Goal: Task Accomplishment & Management: Manage account settings

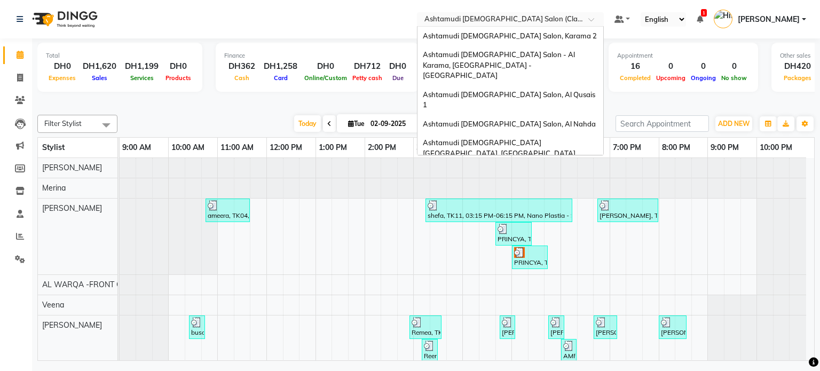
click at [519, 21] on input "text" at bounding box center [499, 20] width 155 height 11
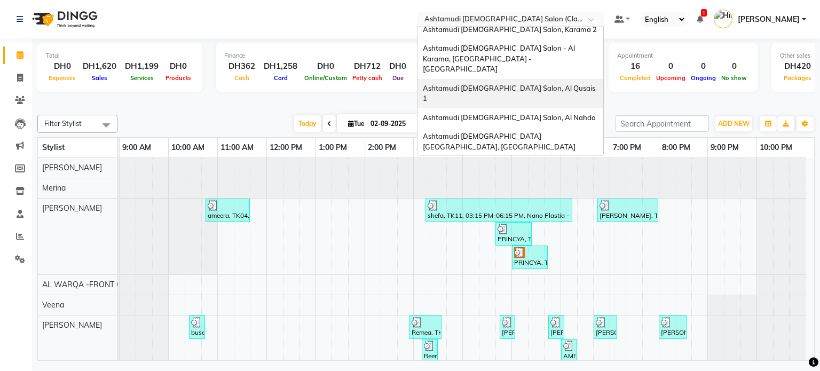
click at [534, 84] on span "Ashtamudi [DEMOGRAPHIC_DATA] Salon, Al Qusais 1" at bounding box center [510, 93] width 174 height 19
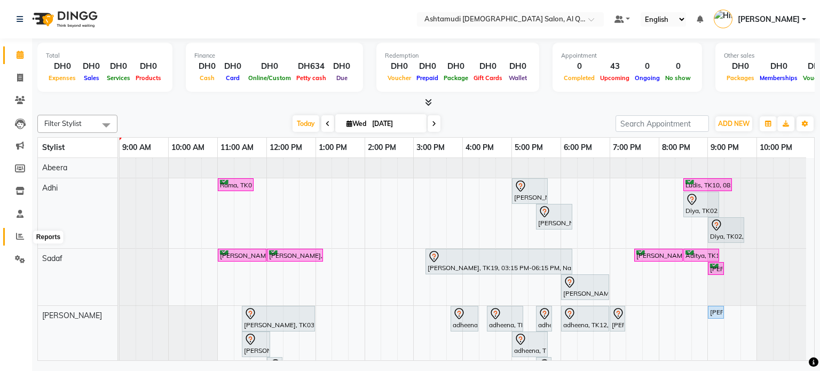
click at [17, 234] on icon at bounding box center [20, 236] width 8 height 8
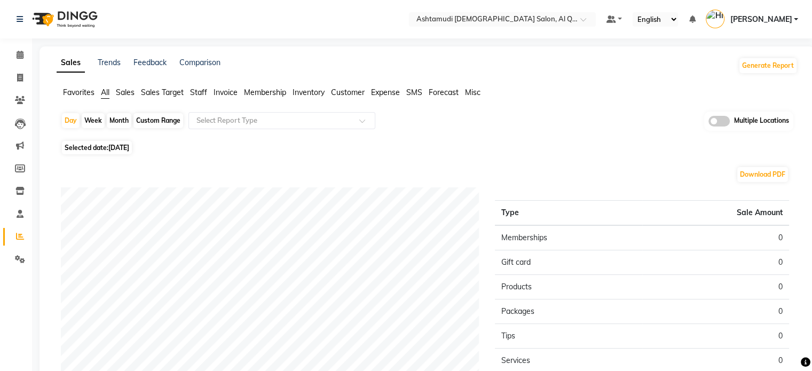
click at [119, 151] on span "03-09-2025" at bounding box center [118, 148] width 21 height 8
select select "9"
select select "2025"
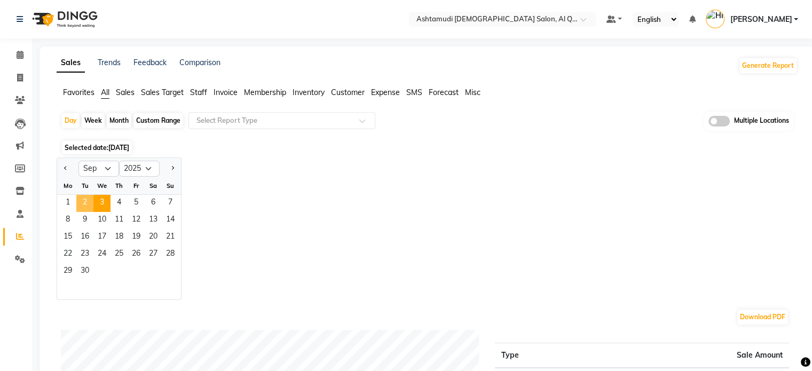
click at [80, 204] on span "2" at bounding box center [84, 203] width 17 height 17
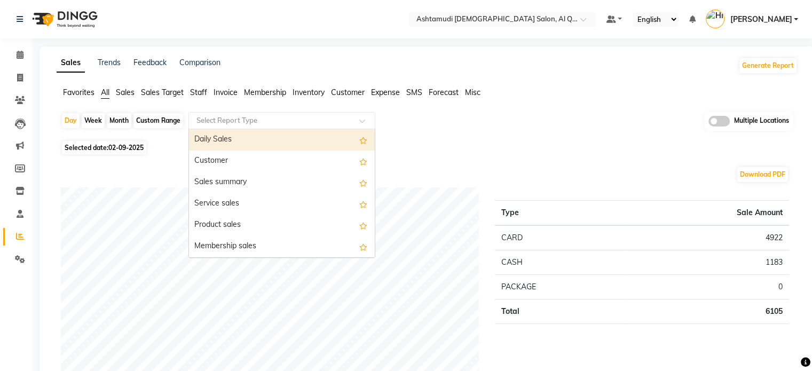
click at [250, 122] on input "text" at bounding box center [271, 120] width 154 height 11
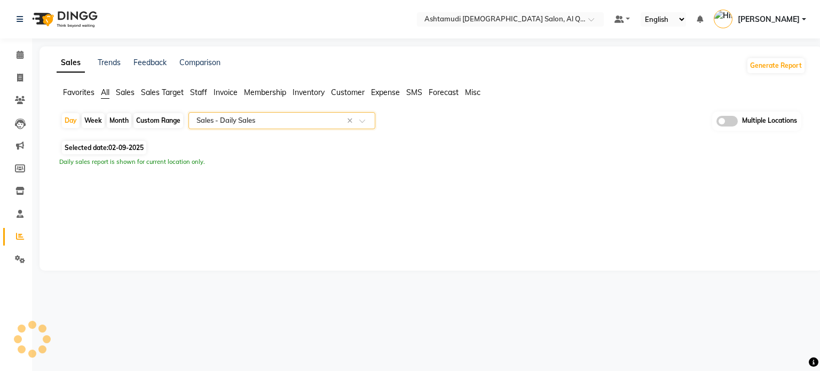
select select "full_report"
select select "csv"
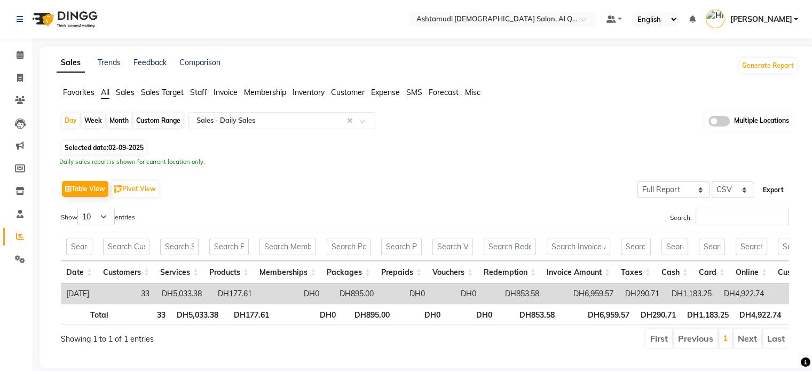
click at [771, 191] on button "Export" at bounding box center [773, 190] width 29 height 18
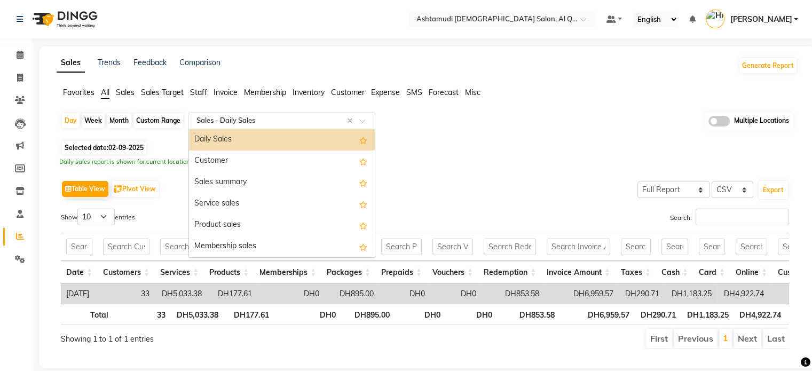
click at [248, 121] on input "text" at bounding box center [271, 120] width 154 height 11
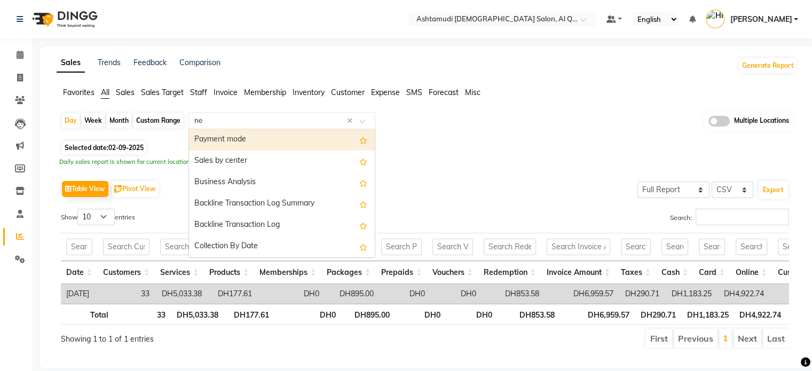
type input "new"
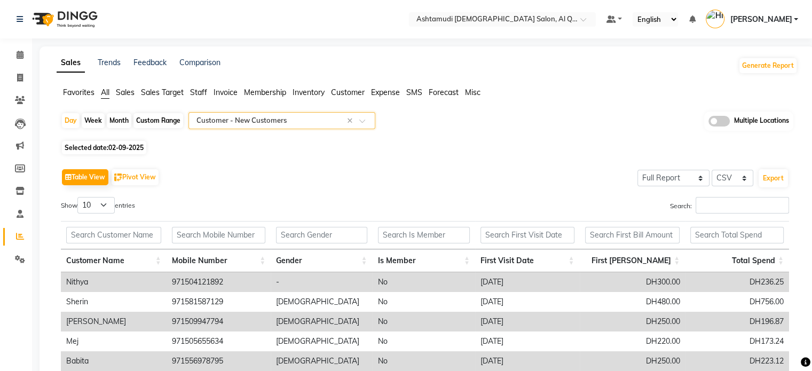
click at [310, 183] on div "Table View Pivot View Select Full Report Filtered Report Select CSV PDF Export" at bounding box center [425, 177] width 728 height 22
click at [21, 104] on icon at bounding box center [20, 100] width 10 height 8
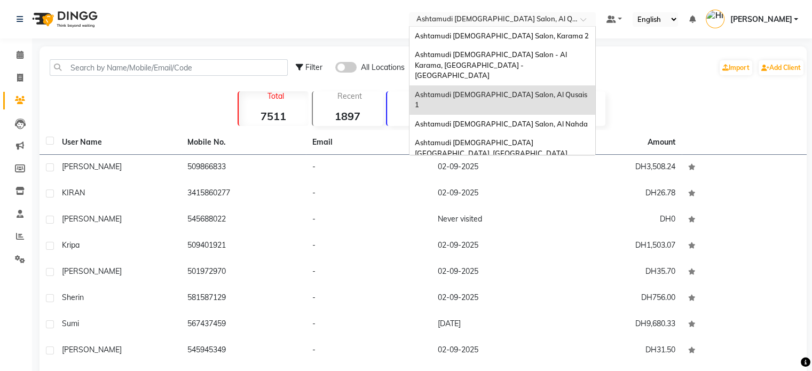
click at [508, 21] on input "text" at bounding box center [491, 20] width 155 height 11
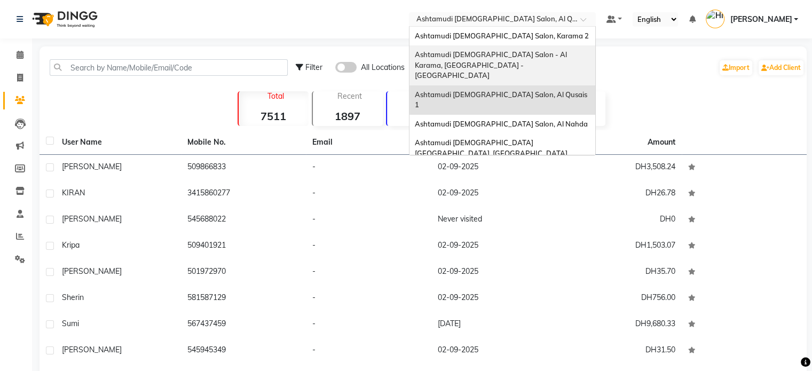
click at [503, 66] on div "Ashtamudi [DEMOGRAPHIC_DATA] Salon - Al Karama, [GEOGRAPHIC_DATA] -[GEOGRAPHIC_…" at bounding box center [503, 65] width 186 height 40
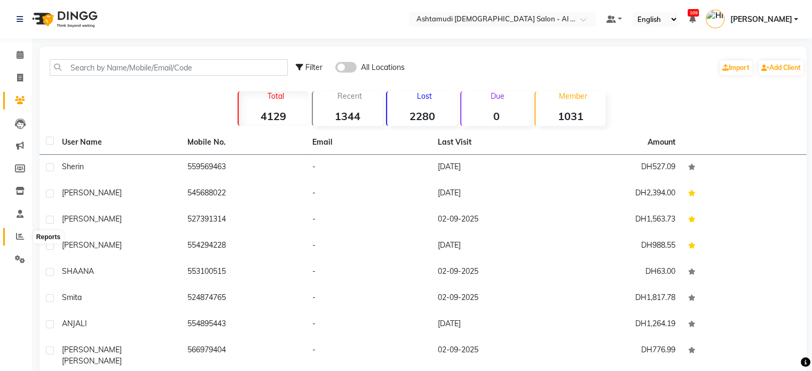
click at [19, 237] on icon at bounding box center [20, 236] width 8 height 8
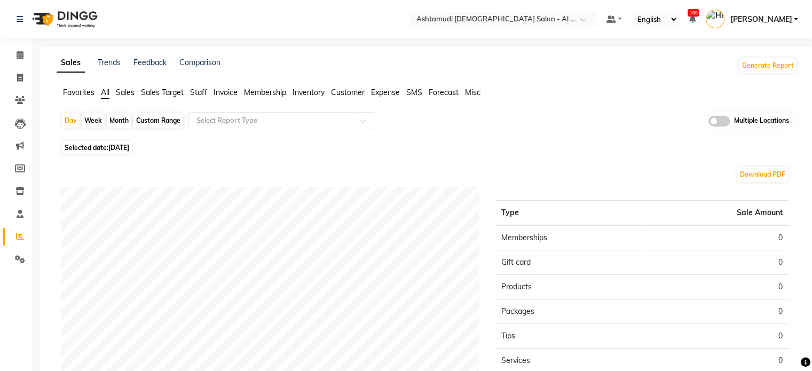
click at [129, 151] on span "03-09-2025" at bounding box center [118, 148] width 21 height 8
select select "9"
select select "2025"
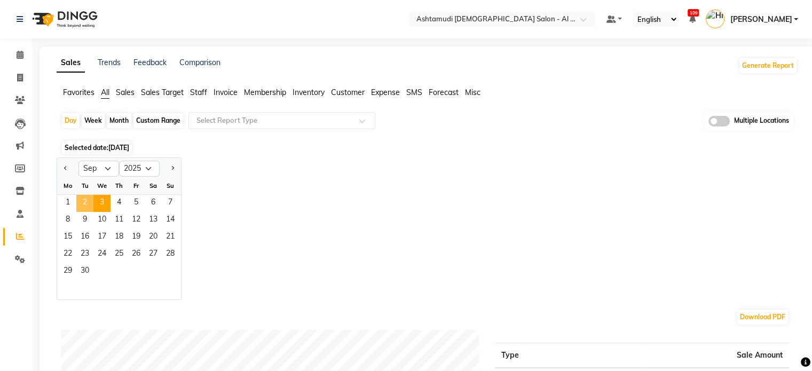
click at [82, 202] on span "2" at bounding box center [84, 203] width 17 height 17
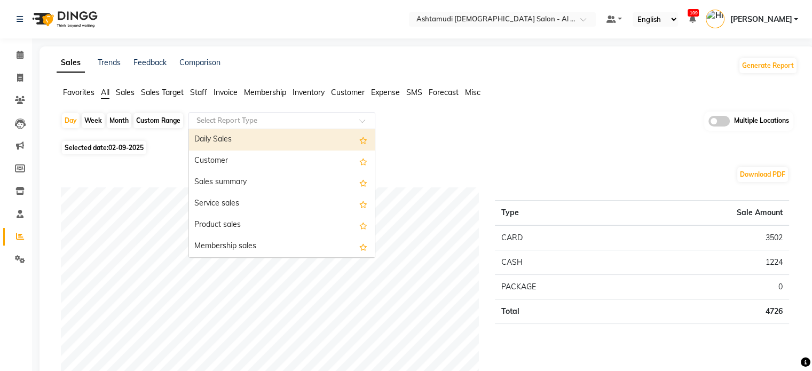
click at [229, 124] on input "text" at bounding box center [271, 120] width 154 height 11
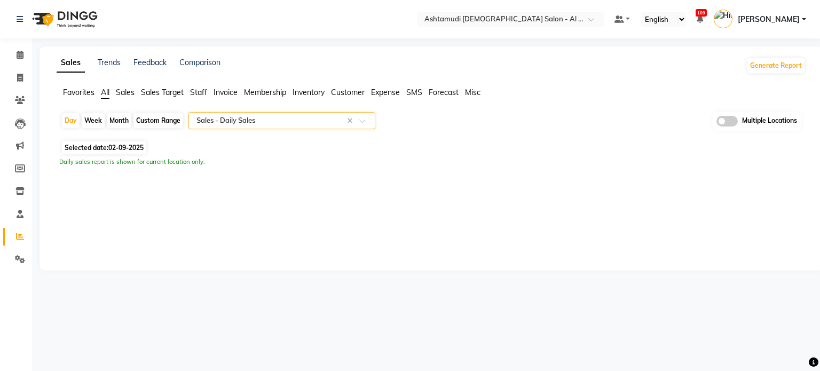
select select "full_report"
select select "csv"
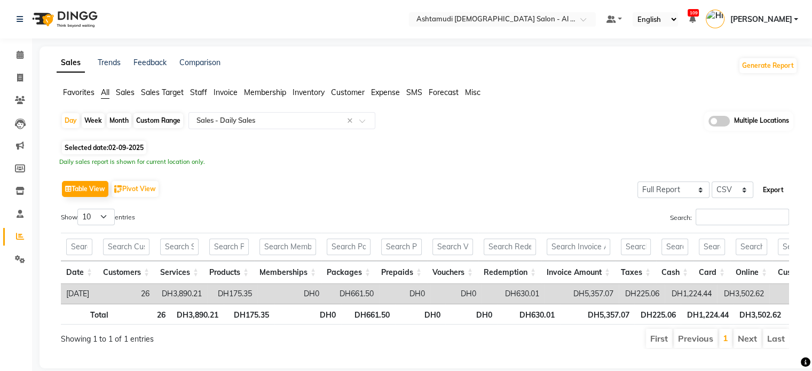
click at [776, 190] on button "Export" at bounding box center [773, 190] width 29 height 18
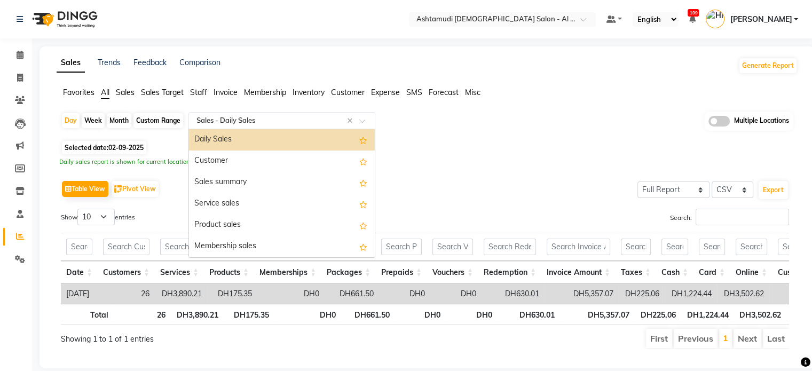
click at [235, 117] on input "text" at bounding box center [271, 120] width 154 height 11
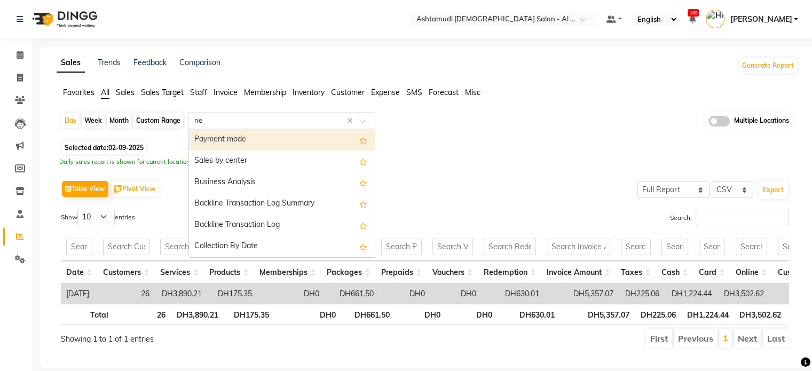
type input "new"
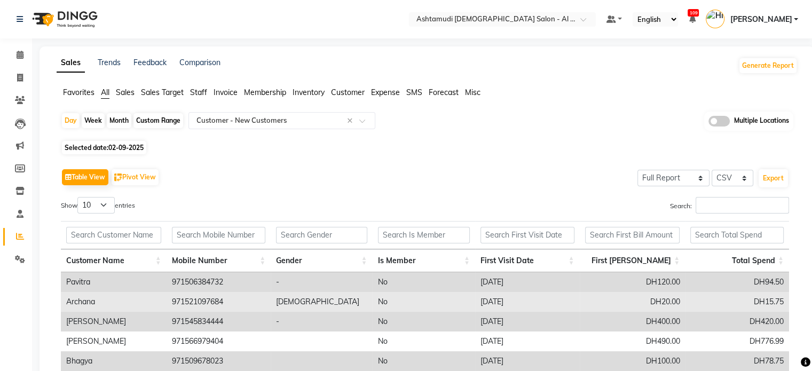
click at [382, 310] on td "No" at bounding box center [424, 302] width 103 height 20
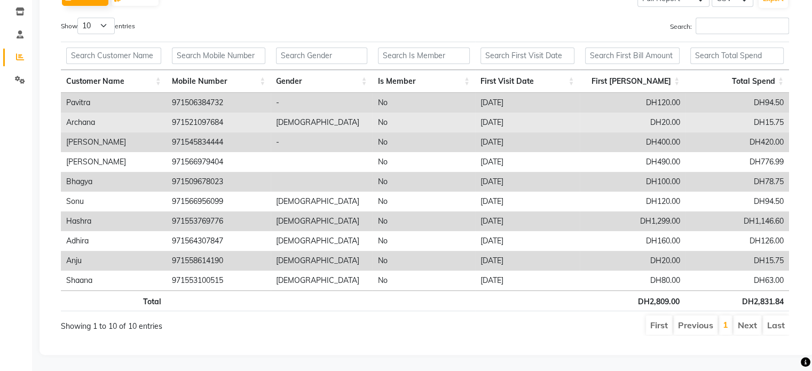
scroll to position [186, 0]
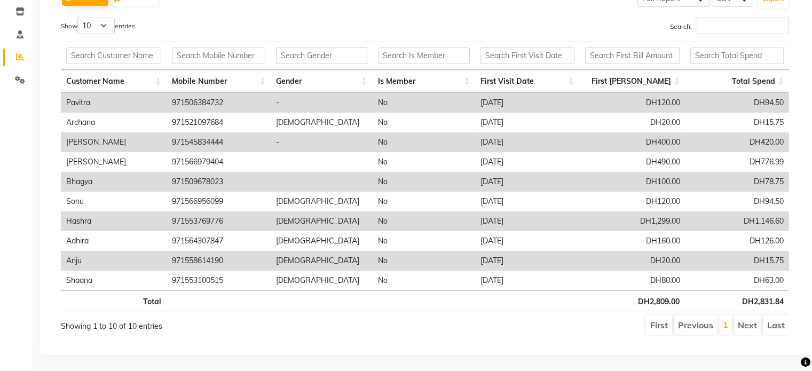
click at [508, 25] on div "Search:" at bounding box center [611, 28] width 356 height 21
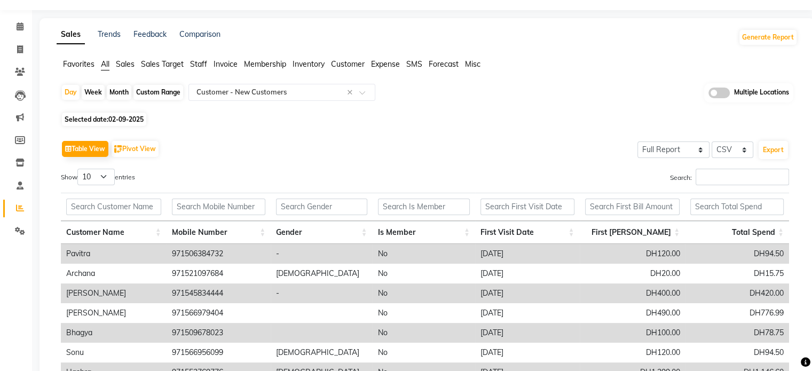
scroll to position [0, 0]
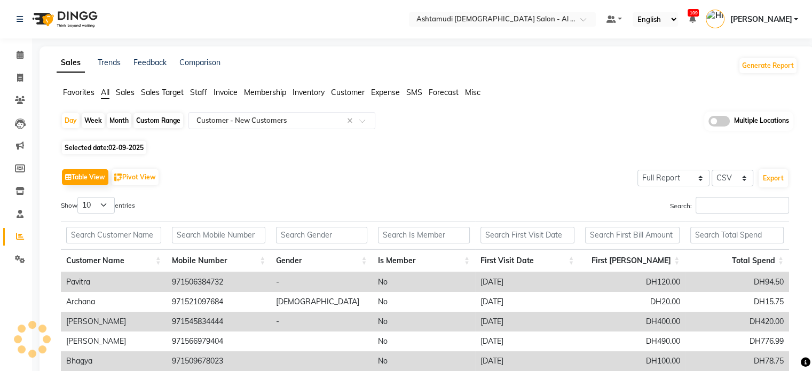
click at [536, 11] on nav "Select Location × Ashtamudi Ladies Salon - Al Karama, Burjuman -Dubai Default P…" at bounding box center [406, 19] width 812 height 38
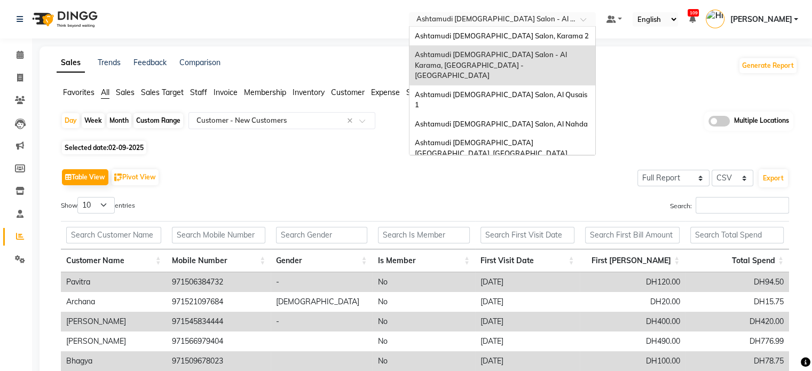
click at [537, 15] on input "text" at bounding box center [491, 20] width 155 height 11
click at [526, 120] on span "Ashtamudi [DEMOGRAPHIC_DATA] Salon, Al Nahda" at bounding box center [501, 124] width 173 height 9
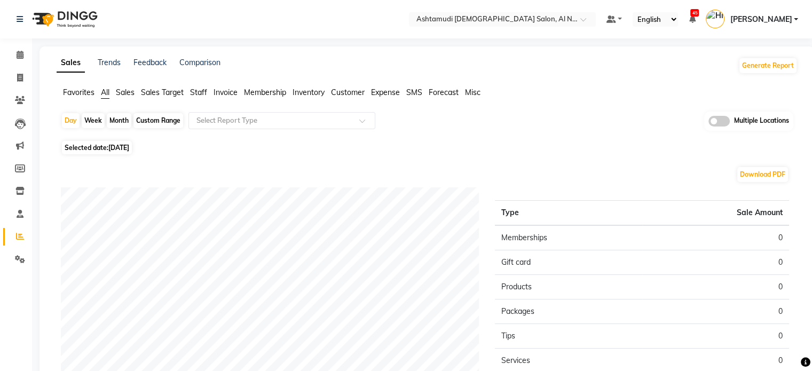
click at [126, 142] on span "Selected date: 03-09-2025" at bounding box center [97, 147] width 70 height 13
select select "9"
select select "2025"
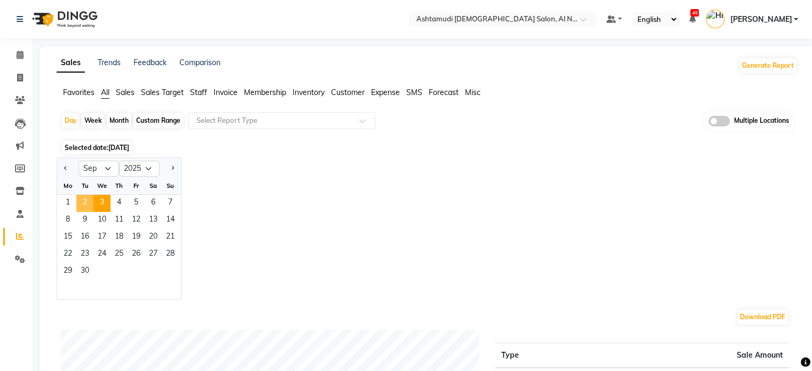
click at [87, 200] on span "2" at bounding box center [84, 203] width 17 height 17
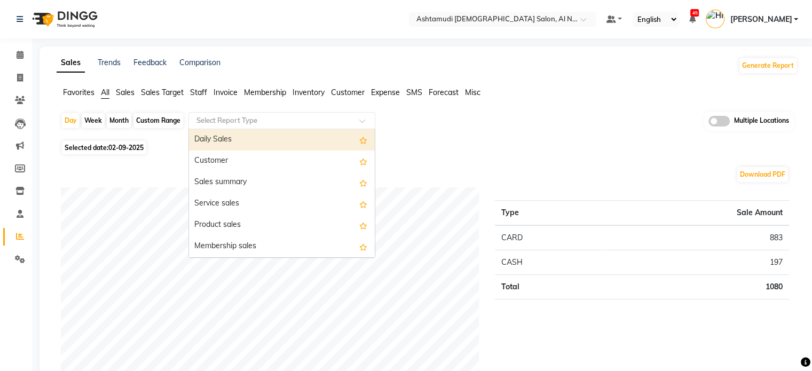
click at [262, 115] on input "text" at bounding box center [271, 120] width 154 height 11
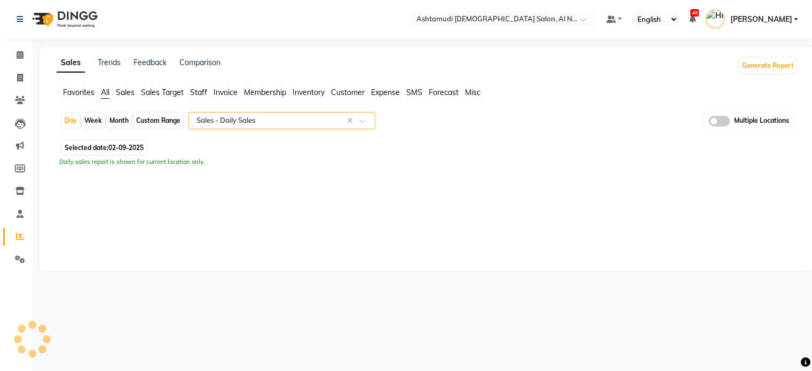
select select "full_report"
select select "csv"
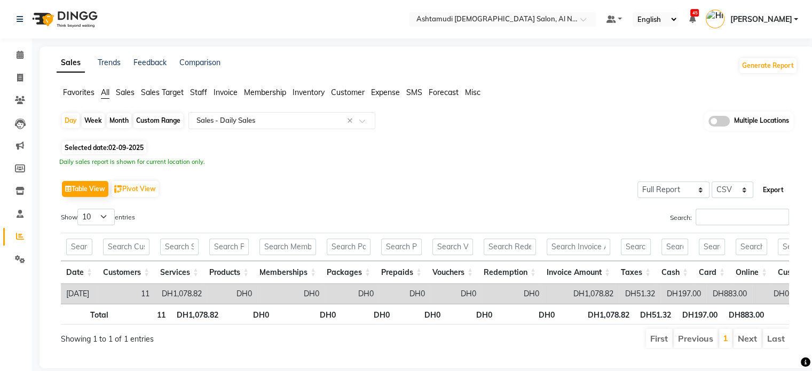
click at [774, 184] on button "Export" at bounding box center [773, 190] width 29 height 18
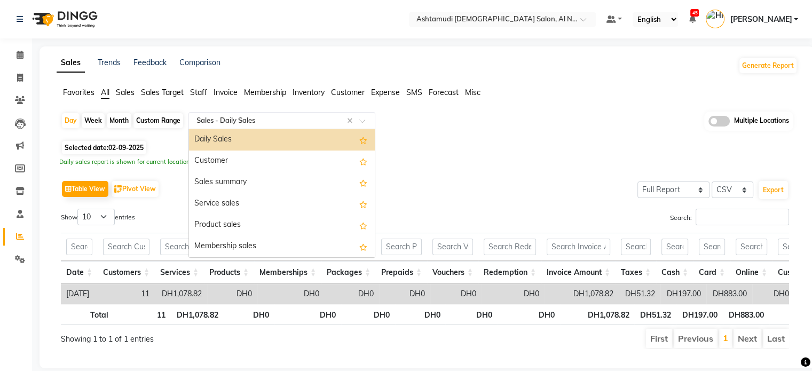
click at [247, 122] on input "text" at bounding box center [271, 120] width 154 height 11
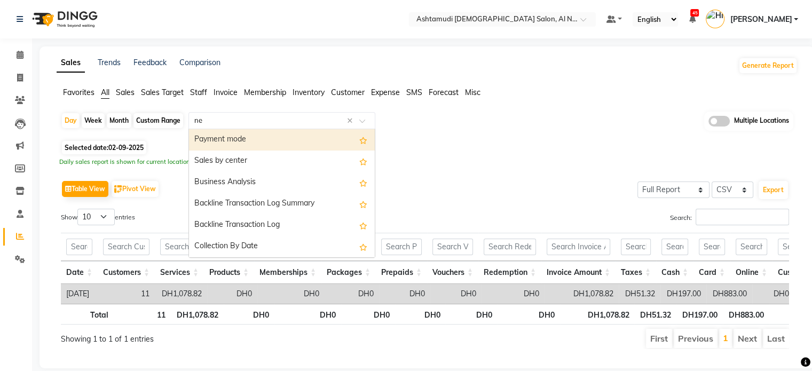
type input "new"
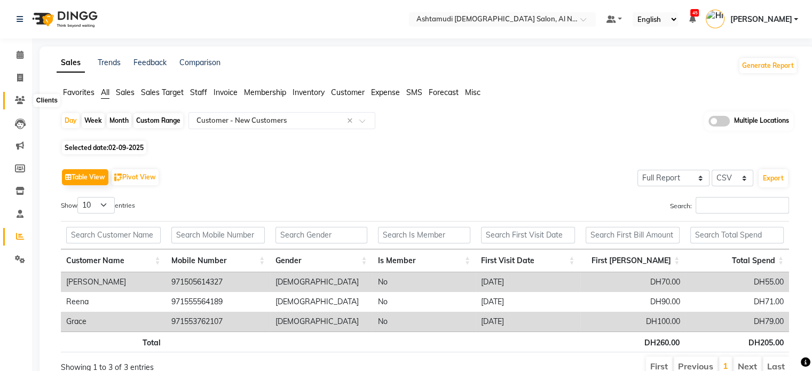
click at [17, 99] on icon at bounding box center [20, 100] width 10 height 8
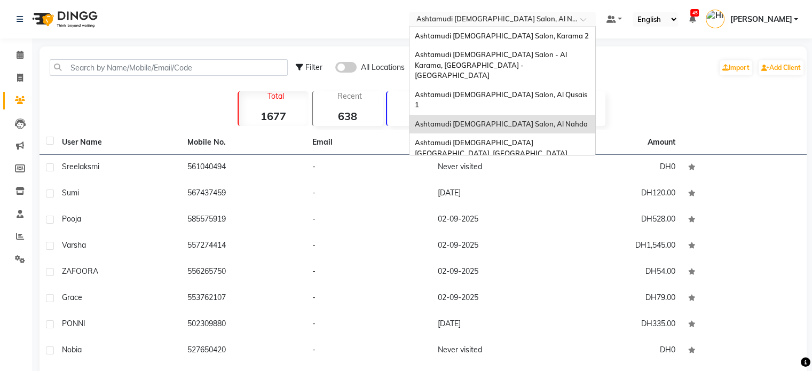
click at [506, 17] on input "text" at bounding box center [491, 20] width 155 height 11
click at [503, 138] on span "Ashtamudi Ladies Salon Sahara Center, Dubai" at bounding box center [491, 147] width 153 height 19
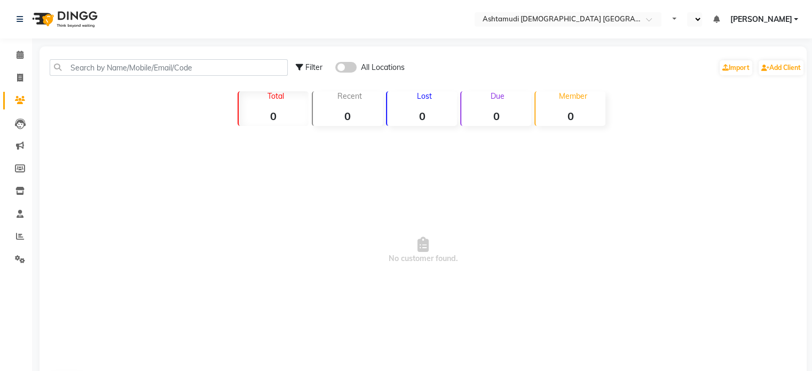
select select "en"
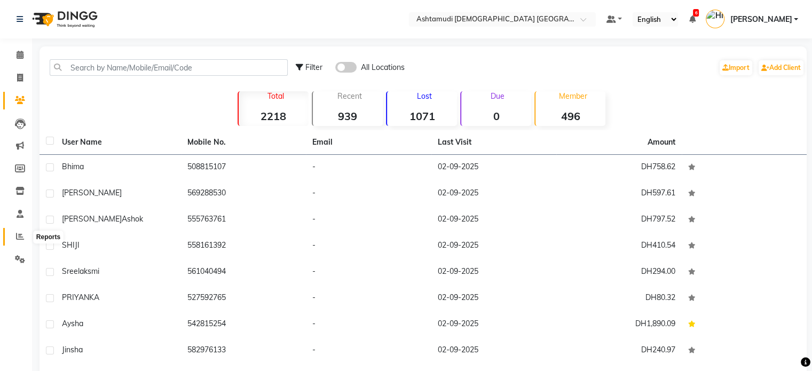
click at [21, 239] on icon at bounding box center [20, 236] width 8 height 8
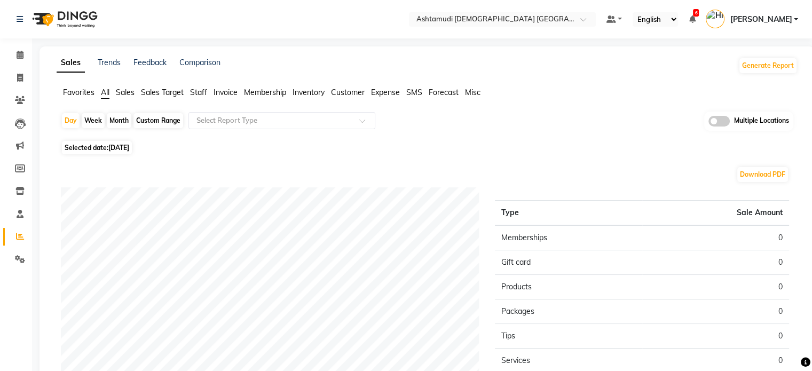
click at [129, 147] on span "[DATE]" at bounding box center [118, 148] width 21 height 8
select select "9"
select select "2025"
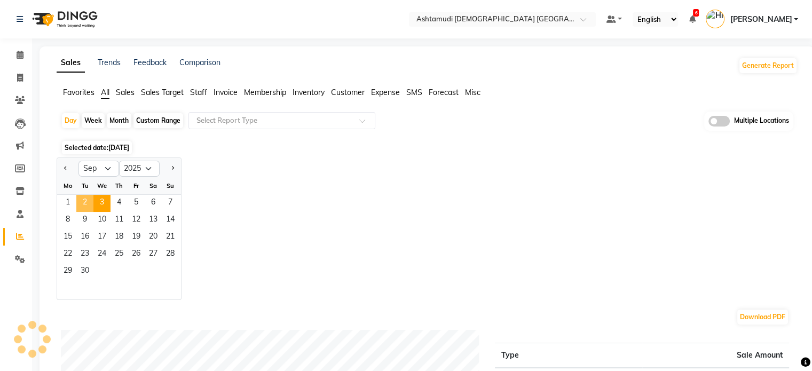
click at [85, 207] on span "2" at bounding box center [84, 203] width 17 height 17
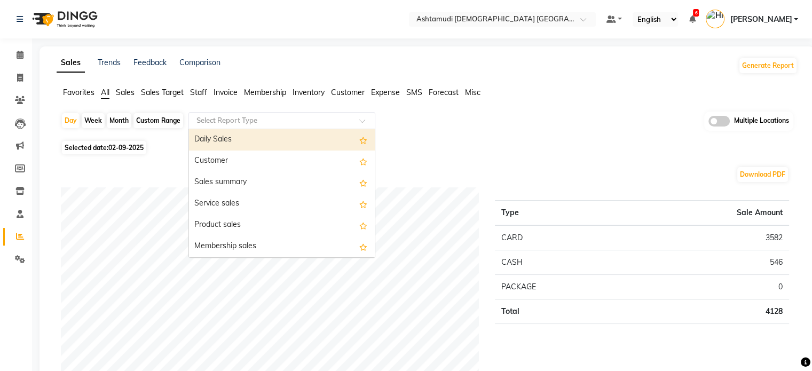
click at [245, 118] on input "text" at bounding box center [271, 120] width 154 height 11
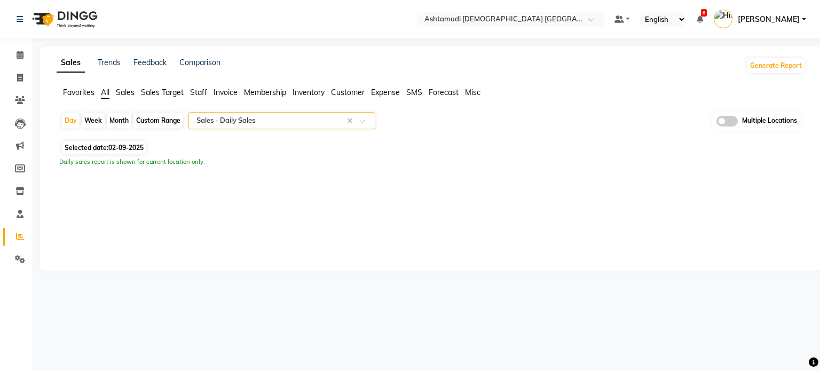
select select "full_report"
select select "csv"
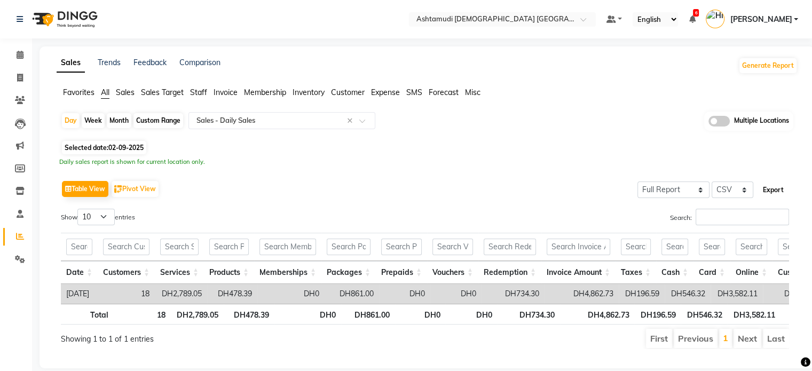
click at [773, 195] on button "Export" at bounding box center [773, 190] width 29 height 18
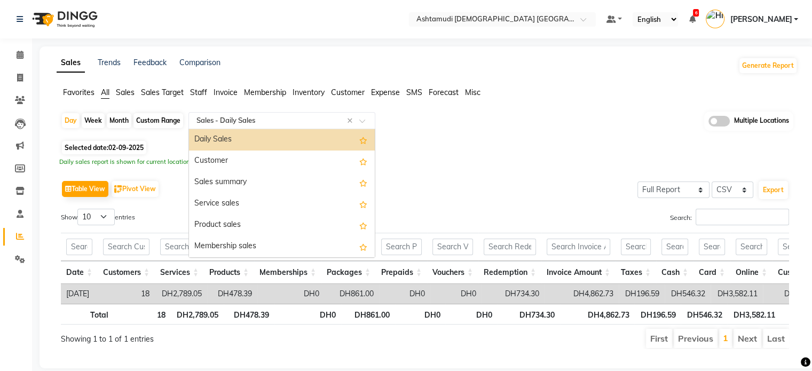
click at [266, 120] on input "text" at bounding box center [271, 120] width 154 height 11
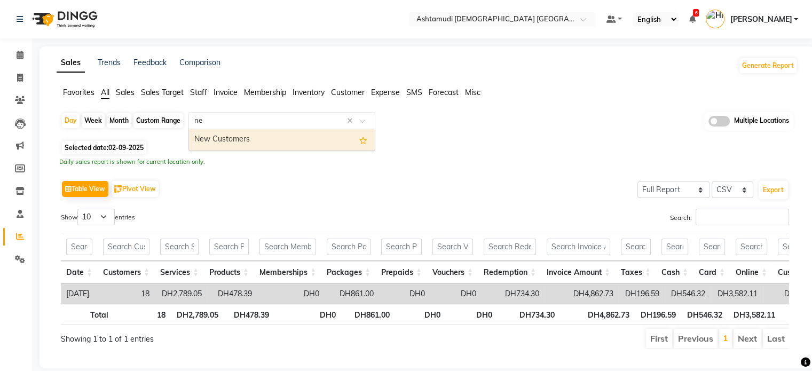
type input "new"
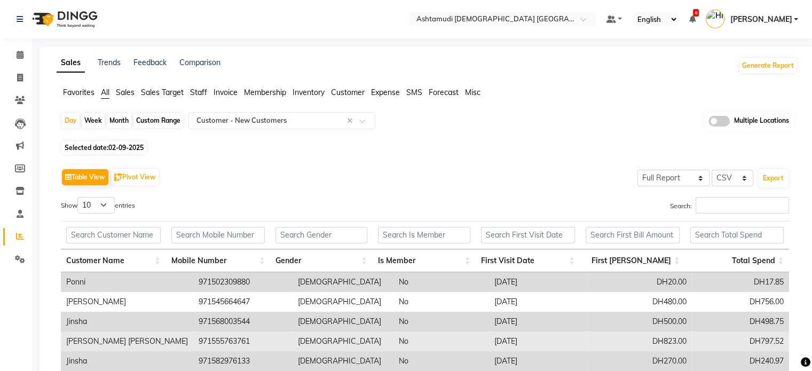
click at [398, 344] on td "No" at bounding box center [442, 342] width 96 height 20
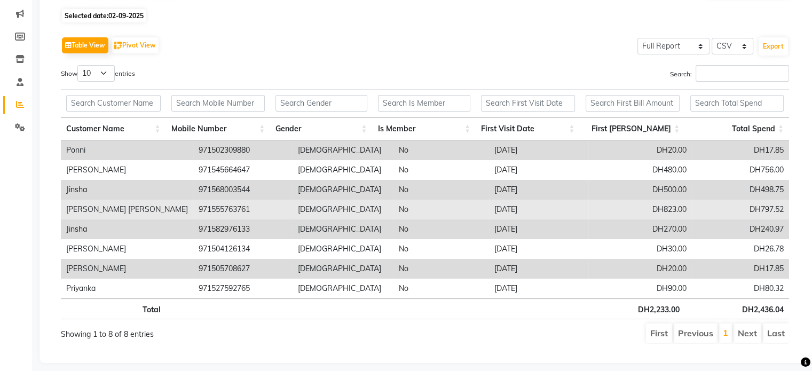
scroll to position [146, 0]
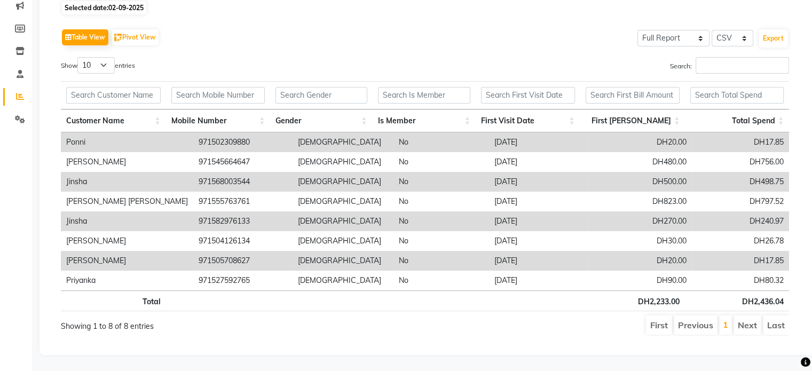
click at [470, 39] on div "Table View Pivot View Select Full Report Filtered Report Select CSV PDF Export" at bounding box center [425, 37] width 728 height 22
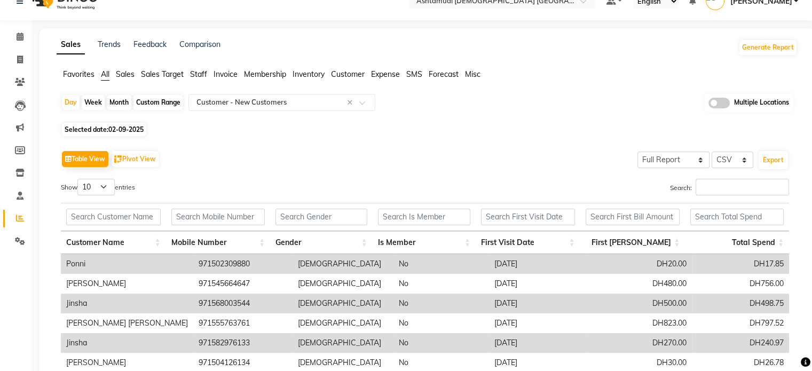
scroll to position [0, 0]
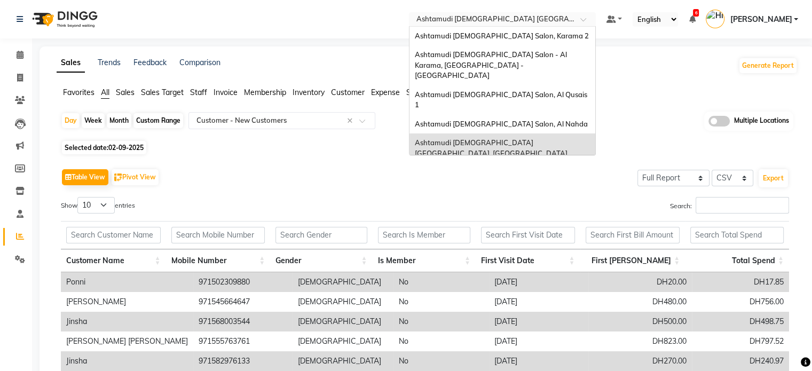
click at [523, 15] on input "text" at bounding box center [491, 20] width 155 height 11
click at [522, 35] on span "Ashtamudi [DEMOGRAPHIC_DATA] Salon, Karama 2" at bounding box center [502, 36] width 174 height 9
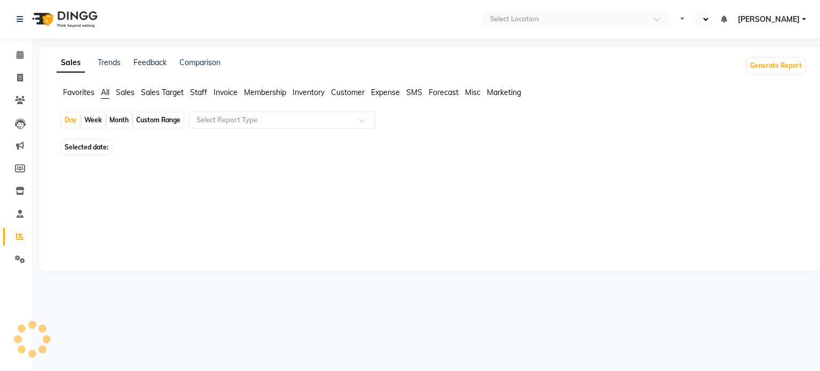
select select "en"
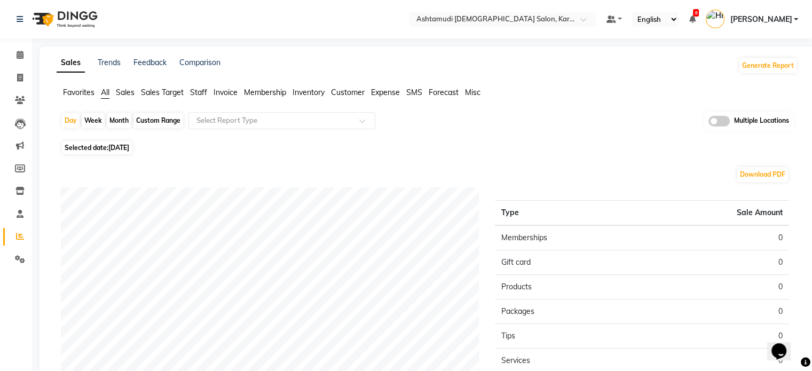
click at [128, 144] on span "[DATE]" at bounding box center [118, 148] width 21 height 8
select select "9"
select select "2025"
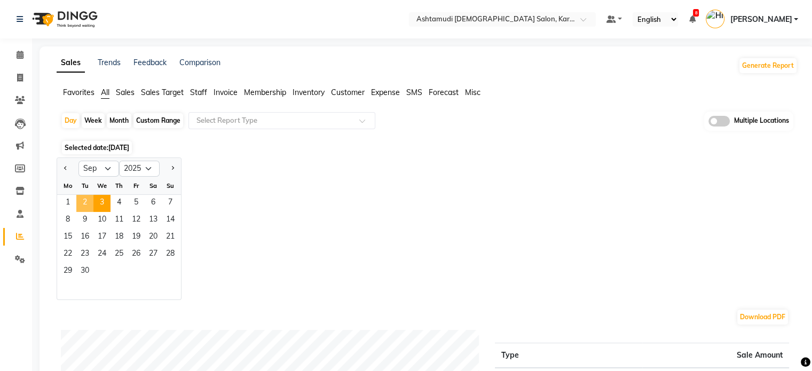
click at [88, 196] on span "2" at bounding box center [84, 203] width 17 height 17
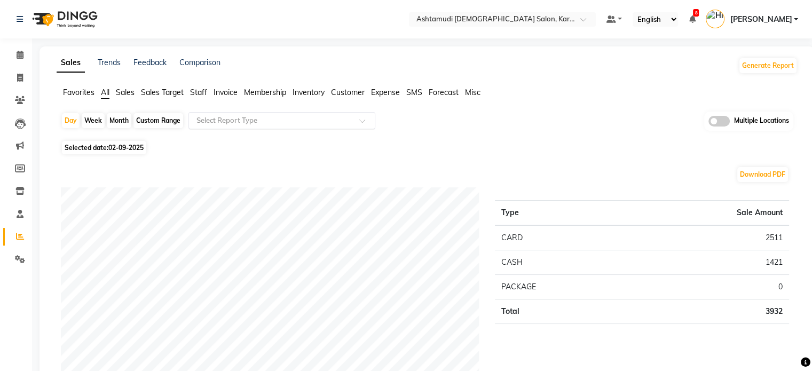
click at [282, 116] on input "text" at bounding box center [271, 120] width 154 height 11
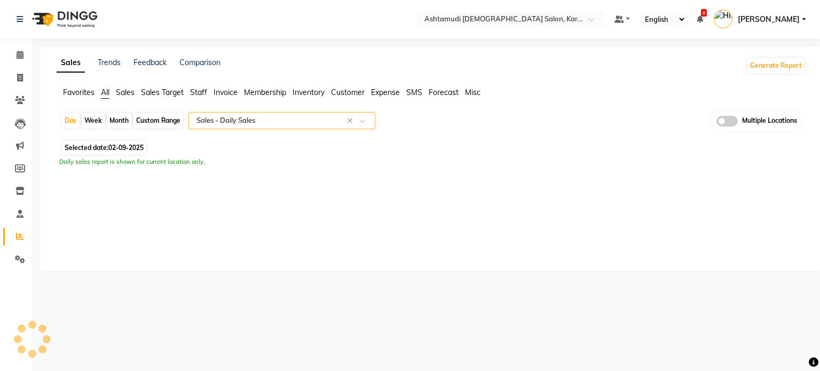
select select "full_report"
select select "csv"
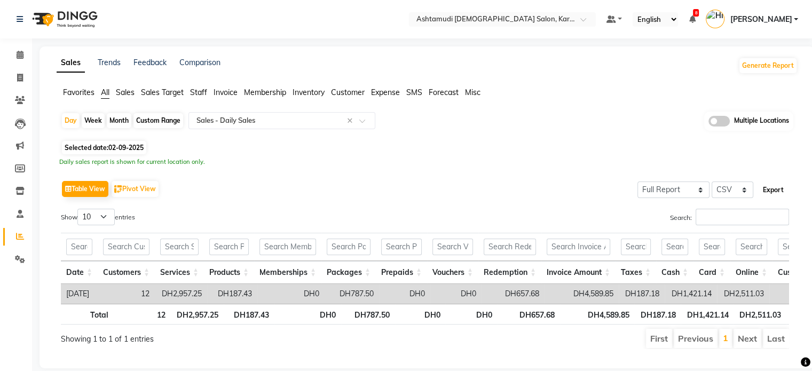
click at [778, 187] on button "Export" at bounding box center [773, 190] width 29 height 18
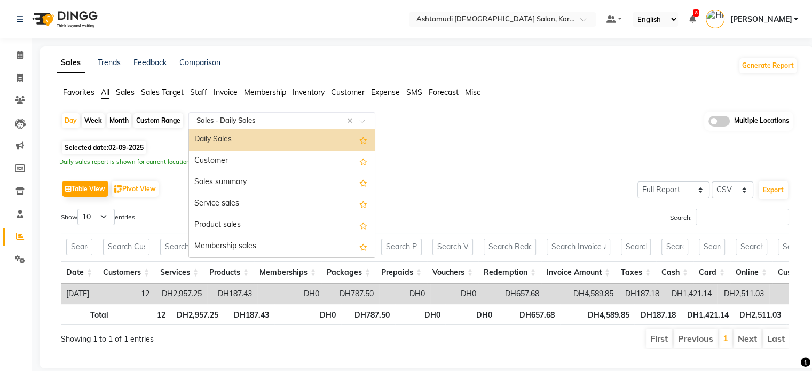
click at [233, 122] on input "text" at bounding box center [271, 120] width 154 height 11
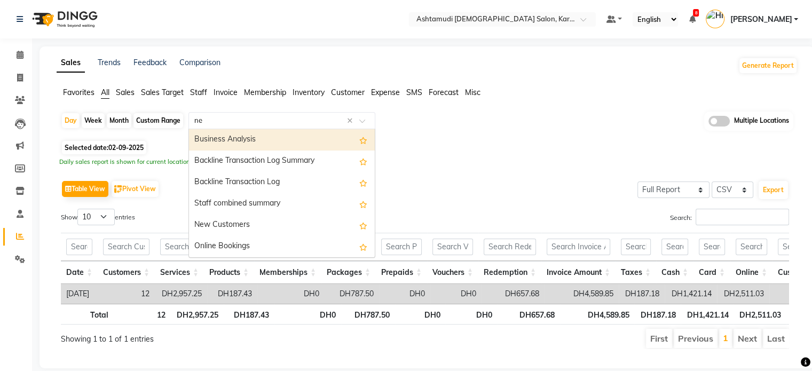
type input "new"
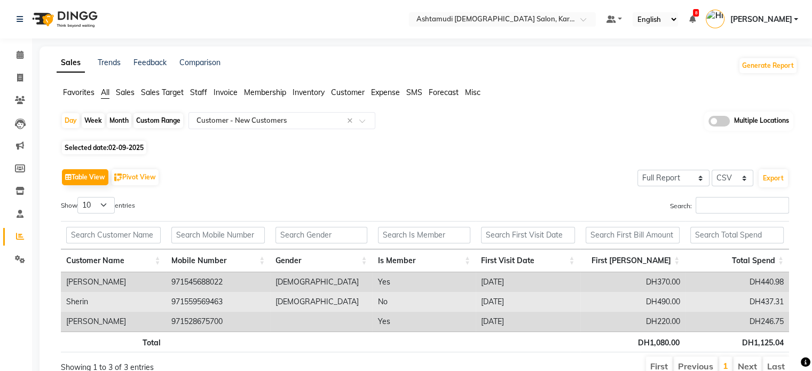
click at [424, 292] on td "No" at bounding box center [424, 302] width 103 height 20
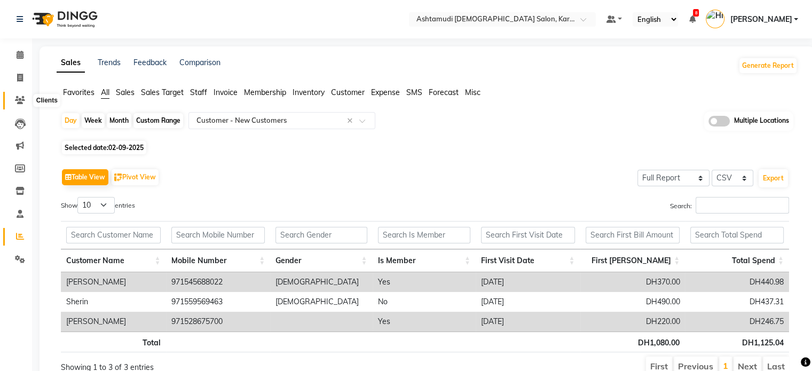
click at [26, 105] on span at bounding box center [20, 101] width 19 height 12
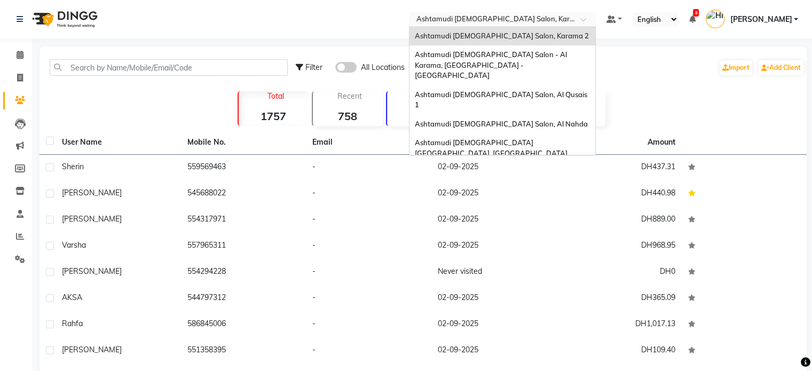
click at [531, 19] on input "text" at bounding box center [491, 20] width 155 height 11
click at [537, 163] on div "Ashtamudi [DEMOGRAPHIC_DATA] Salon (Classic Touch ) – Al Warqa, Al Warqa" at bounding box center [503, 177] width 186 height 29
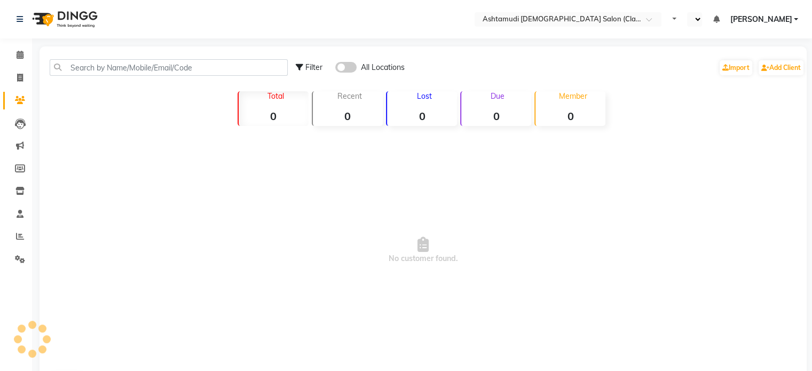
select select "en"
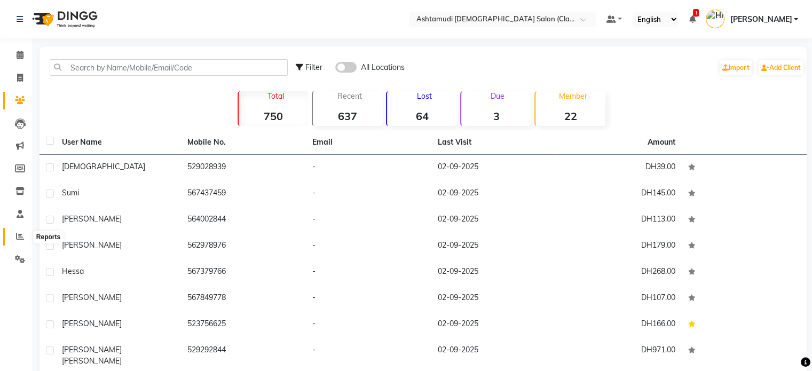
click at [18, 238] on icon at bounding box center [20, 236] width 8 height 8
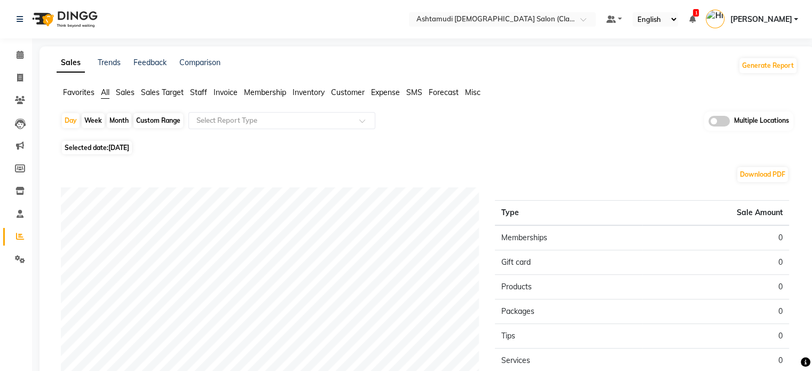
click at [126, 149] on span "[DATE]" at bounding box center [118, 148] width 21 height 8
select select "9"
select select "2025"
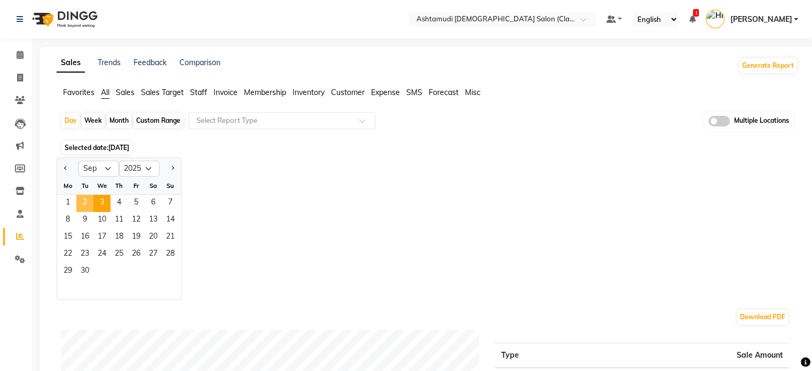
click at [81, 201] on span "2" at bounding box center [84, 203] width 17 height 17
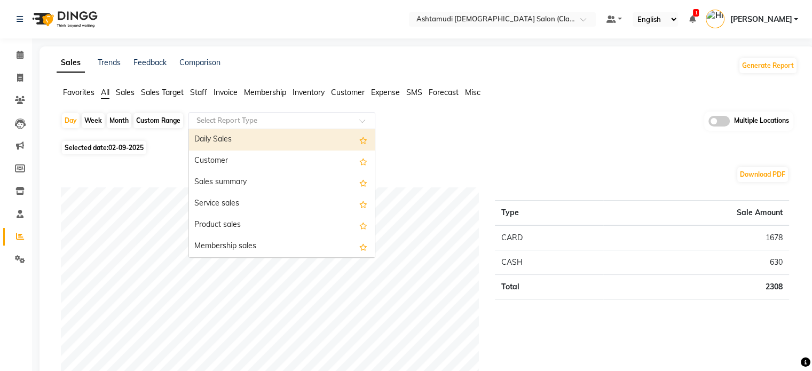
click at [246, 122] on input "text" at bounding box center [271, 120] width 154 height 11
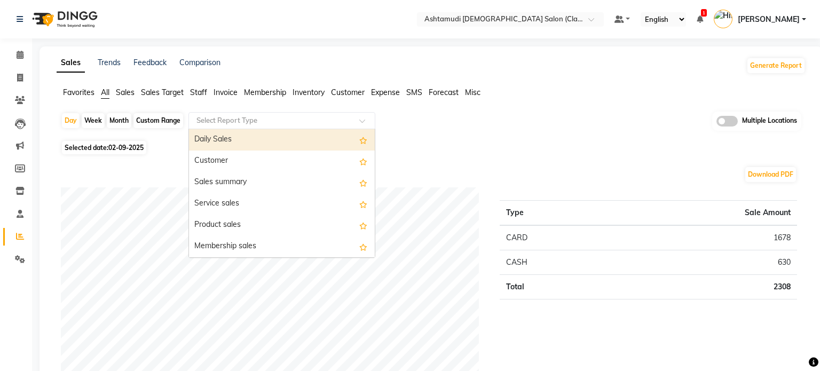
select select "full_report"
select select "csv"
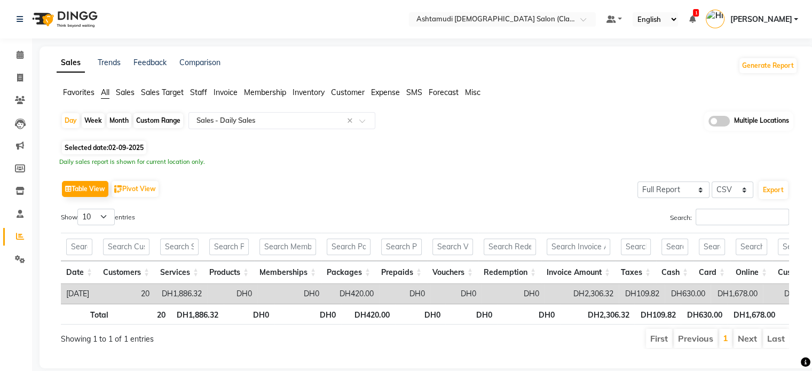
click at [330, 179] on div "Table View Pivot View Select Full Report Filtered Report Select CSV PDF Export" at bounding box center [425, 189] width 728 height 22
click at [783, 187] on button "Export" at bounding box center [773, 190] width 29 height 18
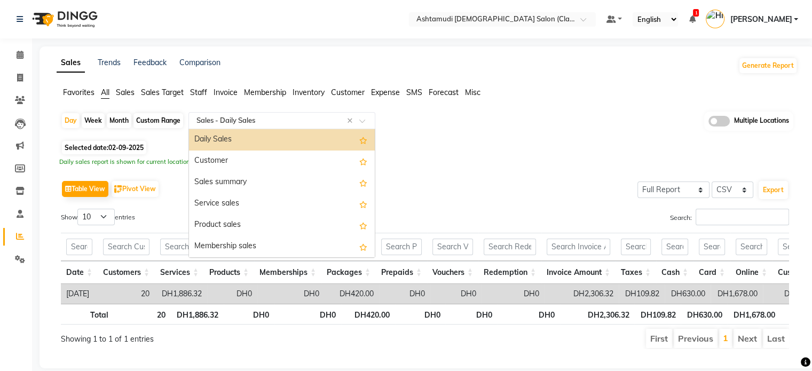
click at [236, 125] on input "text" at bounding box center [271, 120] width 154 height 11
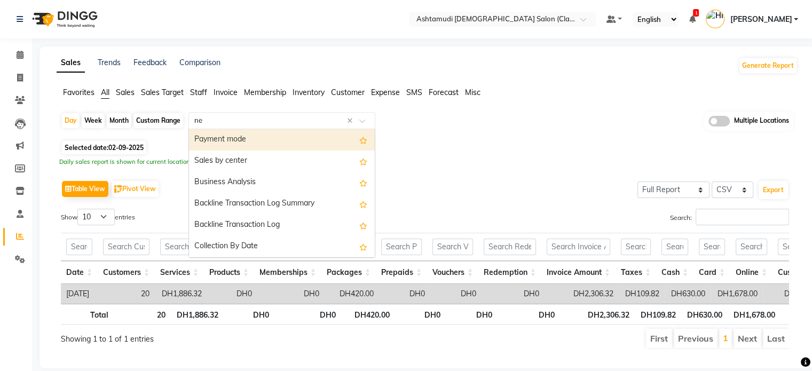
type input "new"
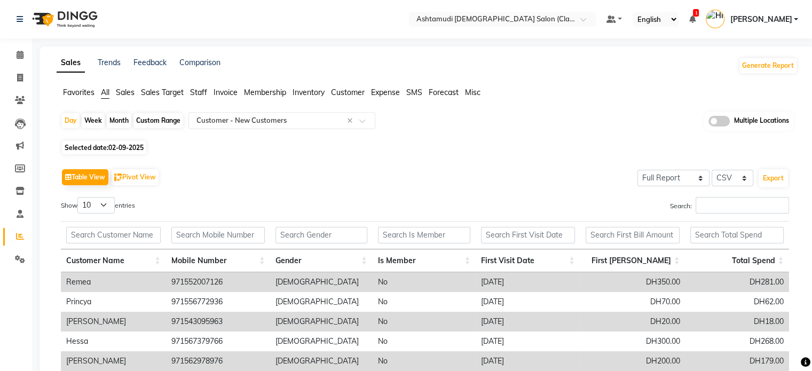
click at [303, 172] on div "Table View Pivot View Select Full Report Filtered Report Select CSV PDF Export" at bounding box center [425, 177] width 728 height 22
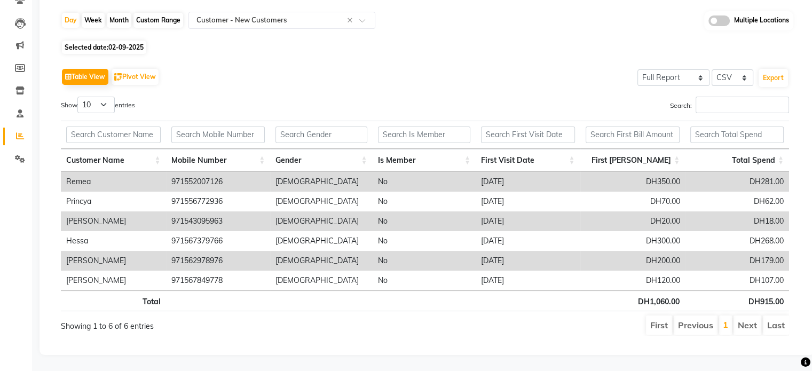
scroll to position [107, 0]
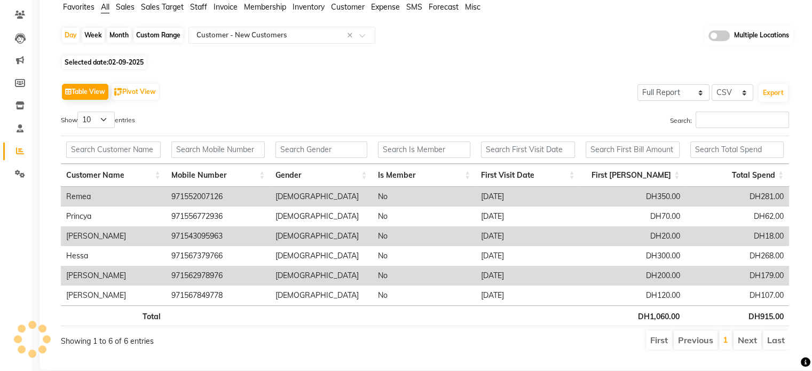
click at [303, 172] on th "Gender" at bounding box center [321, 175] width 102 height 23
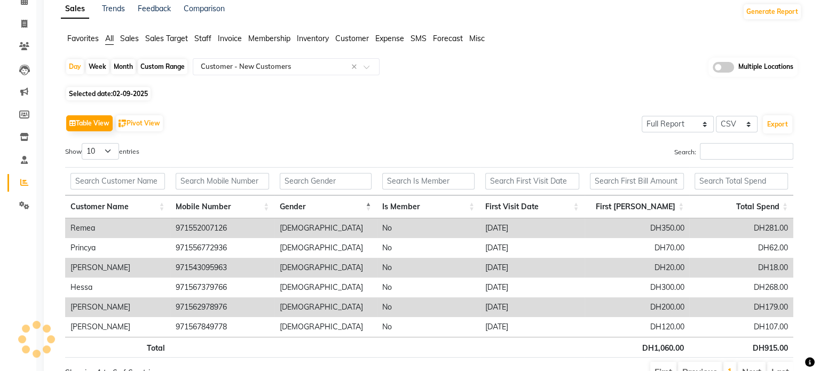
scroll to position [0, 0]
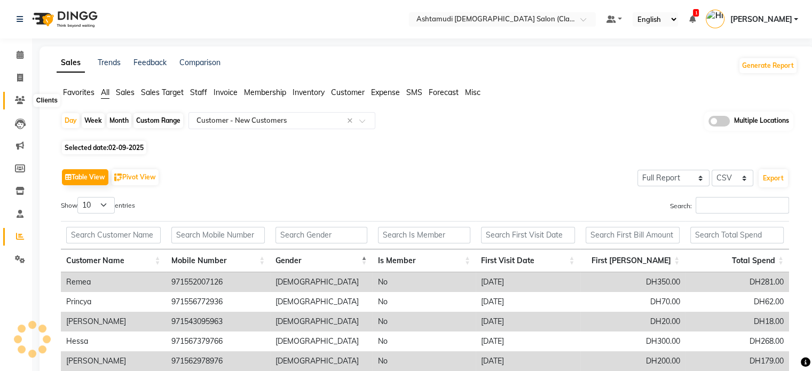
click at [23, 101] on icon at bounding box center [20, 100] width 10 height 8
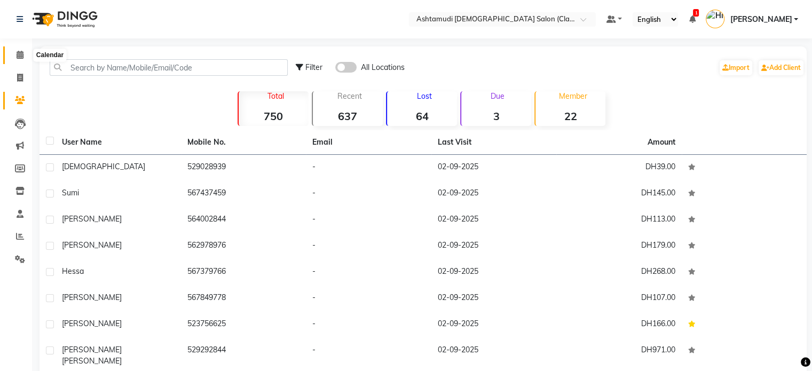
click at [19, 60] on span at bounding box center [20, 55] width 19 height 12
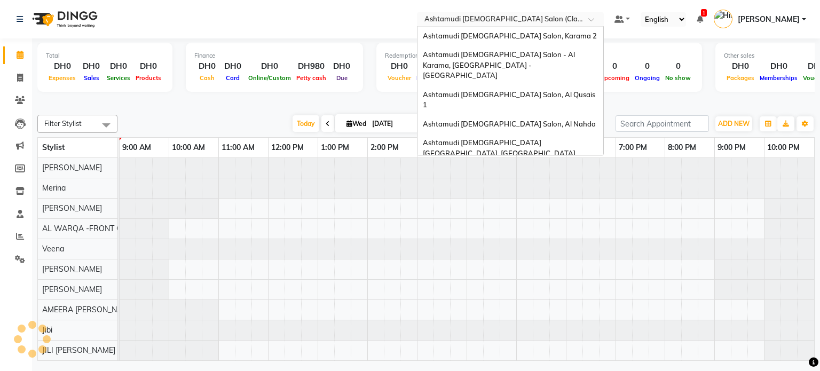
scroll to position [6, 0]
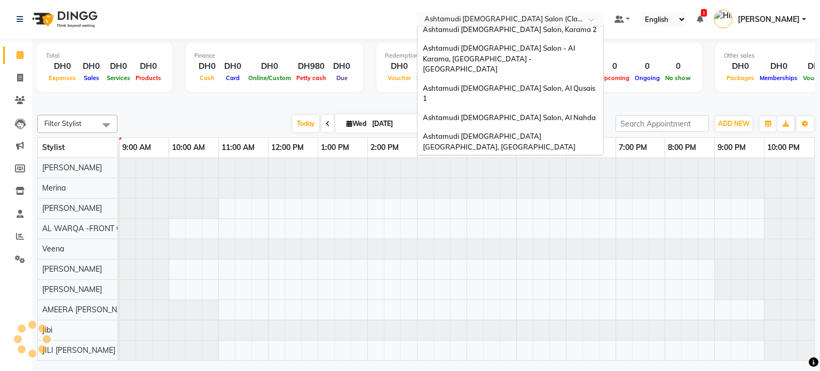
click at [496, 20] on input "text" at bounding box center [499, 20] width 155 height 11
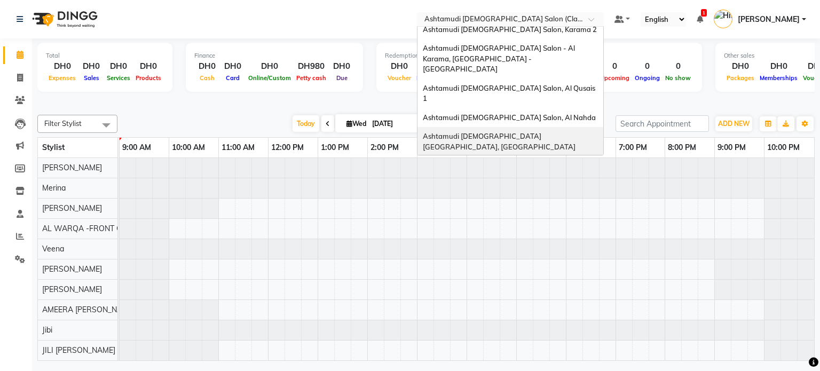
click at [531, 132] on span "Ashtamudi Ladies Salon Sahara Center, Dubai" at bounding box center [499, 141] width 153 height 19
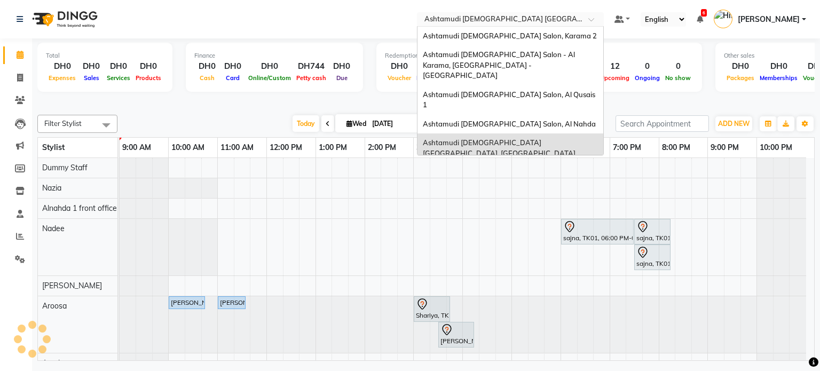
click at [517, 16] on input "text" at bounding box center [499, 20] width 155 height 11
click at [504, 120] on span "Ashtamudi Ladies Salon, Al Nahda" at bounding box center [509, 124] width 173 height 9
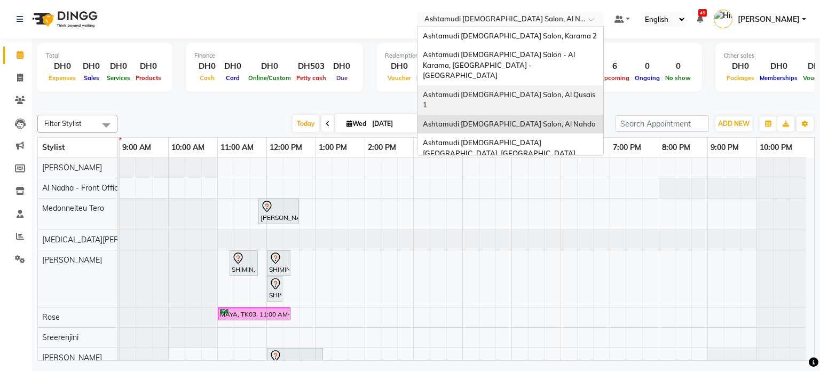
drag, startPoint x: 529, startPoint y: 21, endPoint x: 496, endPoint y: 79, distance: 66.5
click at [496, 27] on ng-select "Select Location × Ashtamudi [DEMOGRAPHIC_DATA] Salon, Al Nahda Ashtamudi [DEMOG…" at bounding box center [510, 19] width 187 height 14
click at [496, 85] on div "Ashtamudi [DEMOGRAPHIC_DATA] Salon, Al Qusais 1" at bounding box center [511, 99] width 186 height 29
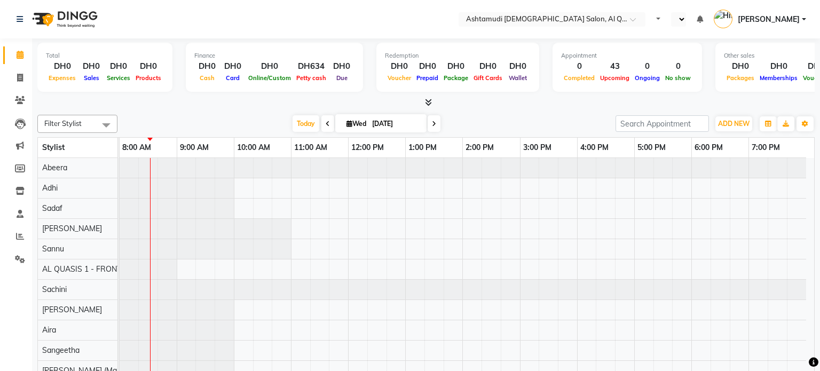
select select "en"
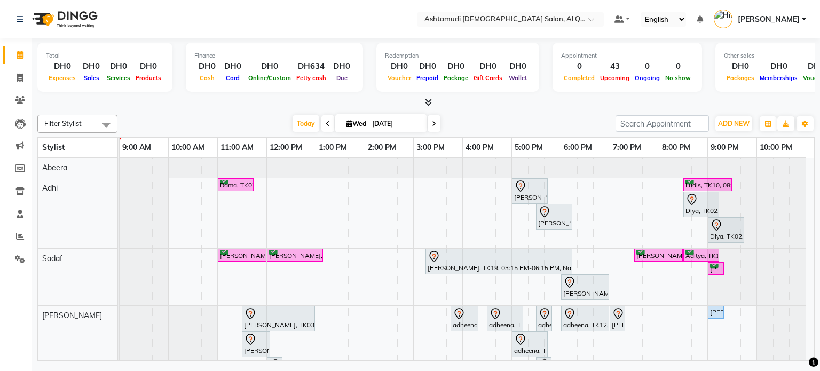
click at [590, 97] on div at bounding box center [426, 102] width 778 height 11
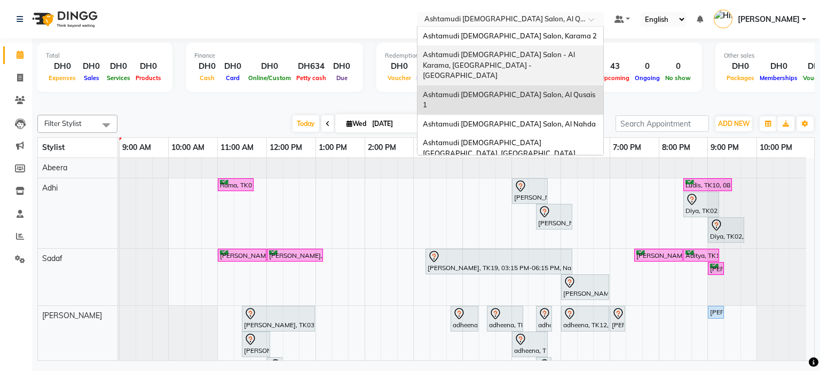
drag, startPoint x: 544, startPoint y: 19, endPoint x: 532, endPoint y: 60, distance: 42.8
click at [532, 27] on ng-select "Select Location × Ashtamudi [DEMOGRAPHIC_DATA] Salon, Al Qusais 1 Ashtamudi [DE…" at bounding box center [510, 19] width 187 height 14
click at [532, 60] on div "Ashtamudi [DEMOGRAPHIC_DATA] Salon - Al Karama, [GEOGRAPHIC_DATA] -[GEOGRAPHIC_…" at bounding box center [511, 65] width 186 height 40
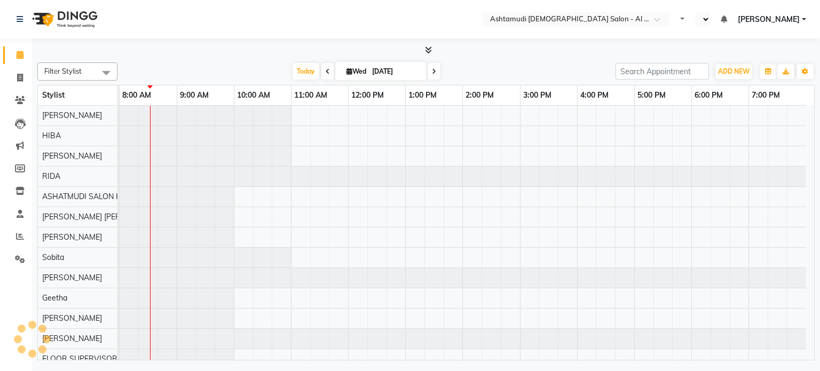
select select "en"
